Goal: Task Accomplishment & Management: Complete application form

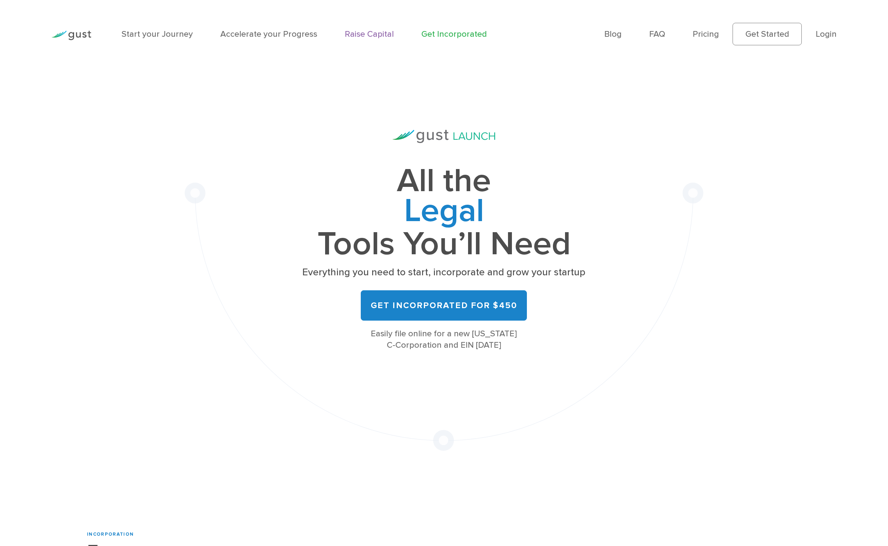
click at [358, 33] on link "Raise Capital" at bounding box center [369, 34] width 49 height 10
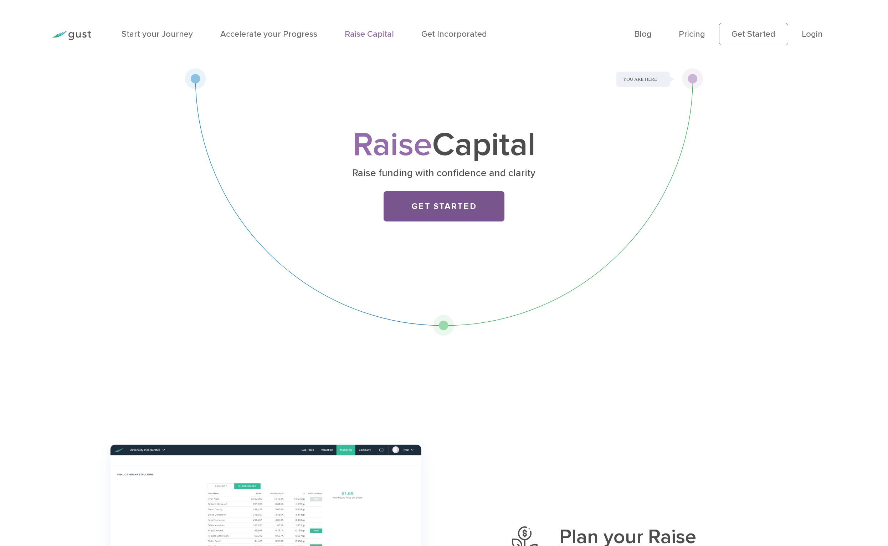
click at [446, 212] on link "Get Started" at bounding box center [444, 206] width 121 height 30
click at [817, 34] on link "Login" at bounding box center [812, 34] width 21 height 10
